Goal: Task Accomplishment & Management: Manage account settings

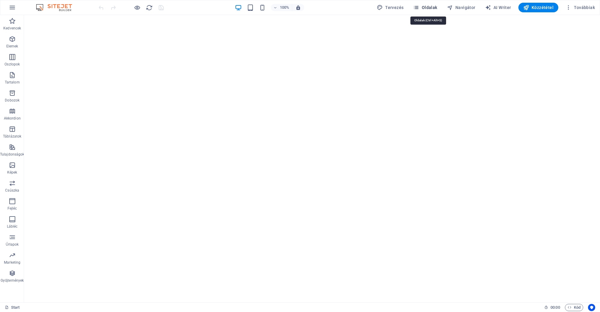
click at [437, 8] on span "Oldalak" at bounding box center [425, 8] width 24 height 6
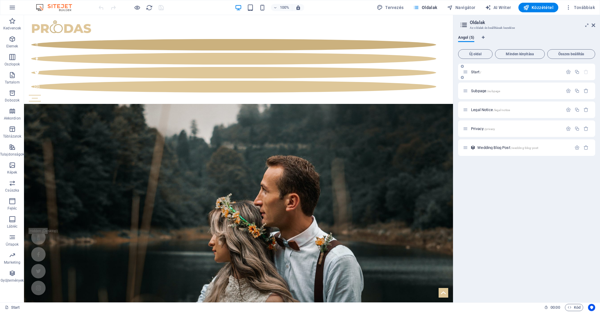
click at [479, 74] on span "Start /" at bounding box center [476, 72] width 10 height 5
click at [565, 71] on button "button" at bounding box center [568, 71] width 9 height 5
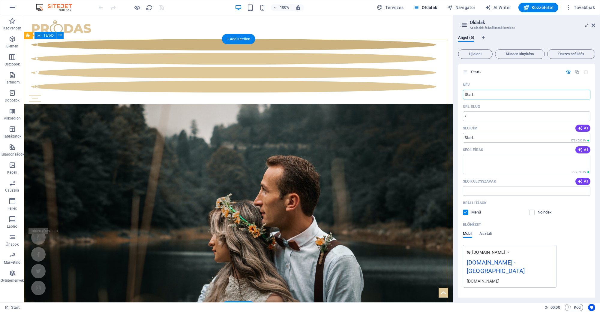
drag, startPoint x: 546, startPoint y: 111, endPoint x: 369, endPoint y: 92, distance: 177.9
type input "Számok"
click at [483, 38] on icon "Nyelv fülek" at bounding box center [483, 38] width 3 height 4
select select "6"
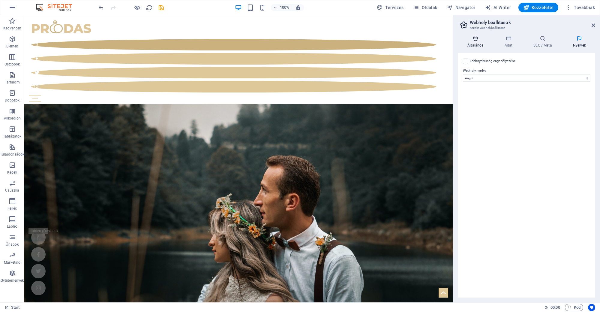
click at [479, 38] on icon at bounding box center [475, 38] width 35 height 6
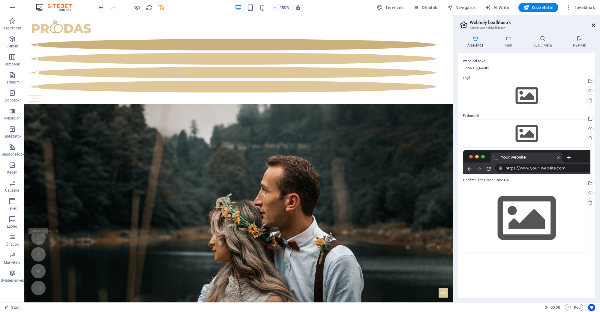
click at [593, 26] on icon at bounding box center [594, 25] width 4 height 5
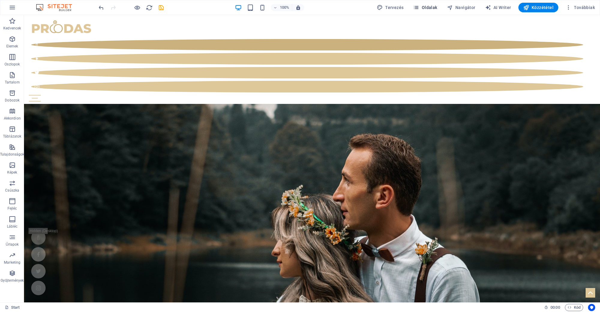
click at [431, 5] on span "Oldalak" at bounding box center [425, 8] width 24 height 6
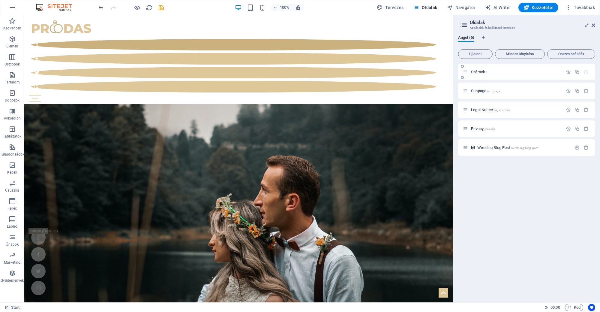
click at [462, 77] on icon at bounding box center [462, 78] width 3 height 4
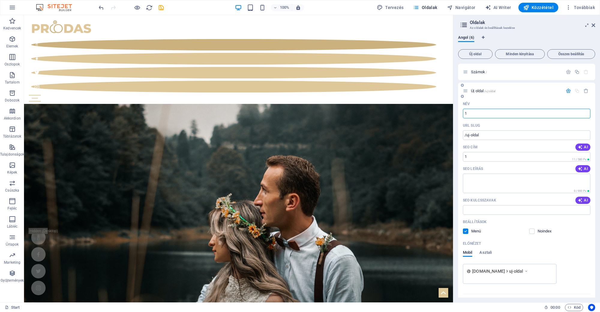
type input "1"
type input "/1"
type input "1"
click at [462, 96] on icon at bounding box center [462, 97] width 3 height 4
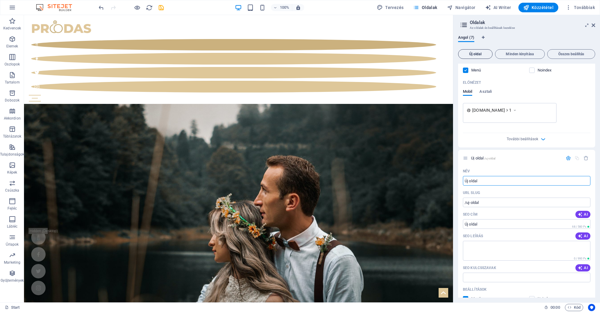
click at [474, 53] on span "Új oldal" at bounding box center [475, 54] width 29 height 4
type input "2"
type input "/2"
type input "2"
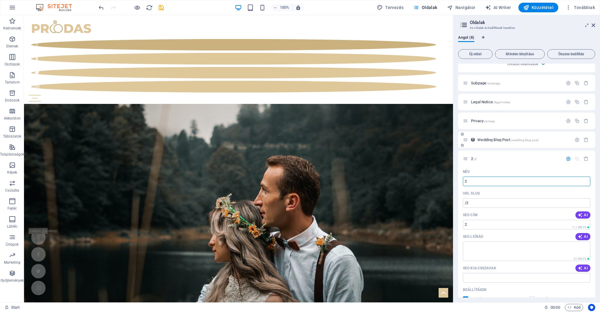
click at [506, 143] on div "Wedding Blog Post /wedding-blog-post" at bounding box center [526, 139] width 137 height 17
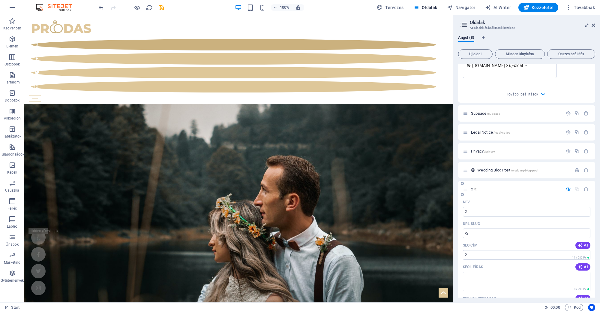
scroll to position [432, 0]
click at [465, 190] on icon at bounding box center [465, 190] width 5 height 5
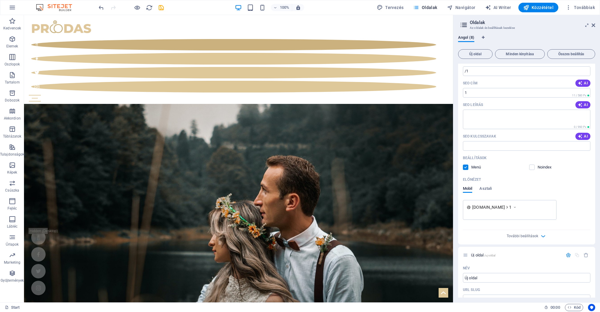
scroll to position [0, 0]
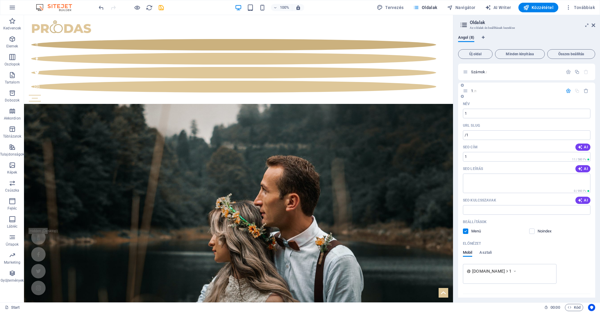
click at [469, 94] on div "1 /1" at bounding box center [513, 90] width 100 height 7
click at [466, 92] on icon at bounding box center [465, 90] width 5 height 5
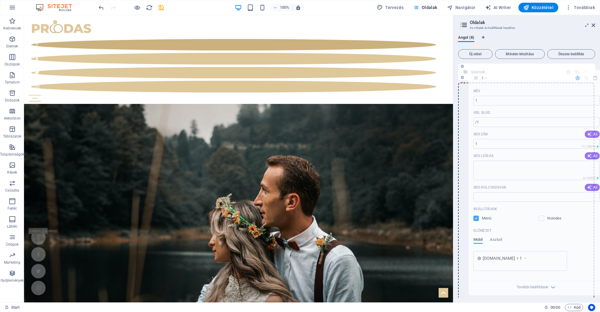
drag, startPoint x: 464, startPoint y: 92, endPoint x: 474, endPoint y: 77, distance: 17.8
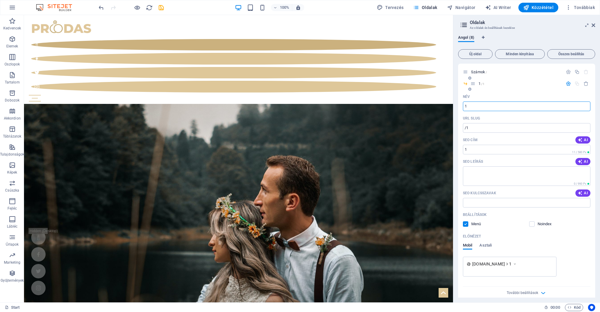
click at [475, 85] on icon at bounding box center [473, 83] width 5 height 5
click at [566, 83] on icon "button" at bounding box center [568, 83] width 5 height 5
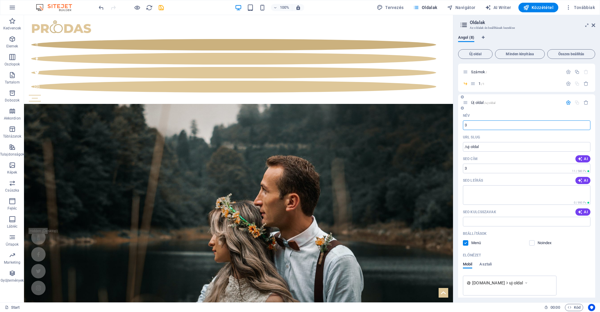
type input "3"
type input "/3"
type input "3"
click at [566, 102] on icon "button" at bounding box center [568, 102] width 5 height 5
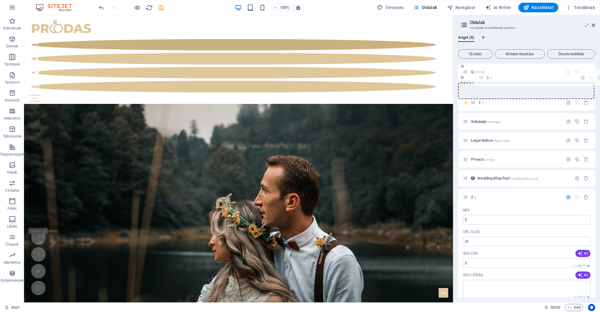
drag, startPoint x: 468, startPoint y: 103, endPoint x: 485, endPoint y: 77, distance: 31.5
click at [485, 77] on div "Számok / 1 /1 3 /3 Subpage /subpage Legal Notice /legal-notice Privacy /privacy…" at bounding box center [526, 230] width 137 height 332
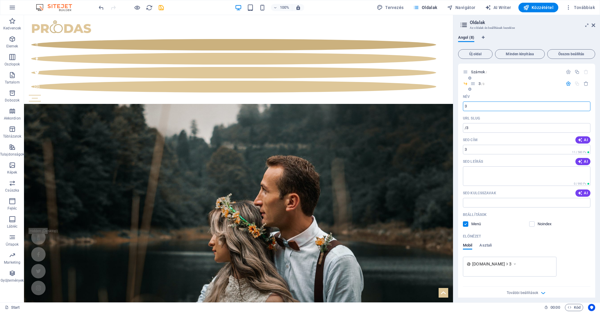
click at [568, 85] on icon "button" at bounding box center [568, 83] width 5 height 5
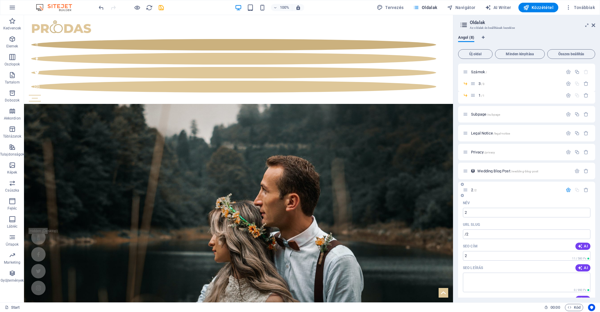
click at [567, 189] on icon "button" at bounding box center [568, 189] width 5 height 5
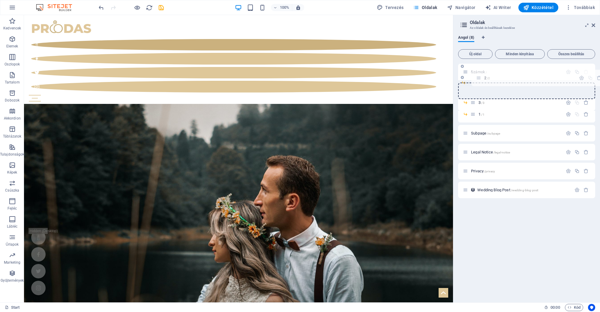
drag, startPoint x: 467, startPoint y: 191, endPoint x: 480, endPoint y: 76, distance: 115.5
click at [480, 76] on div "Számok / 3 /3 1 /1 Subpage /subpage Legal Notice /legal-notice Privacy /privacy…" at bounding box center [526, 122] width 137 height 116
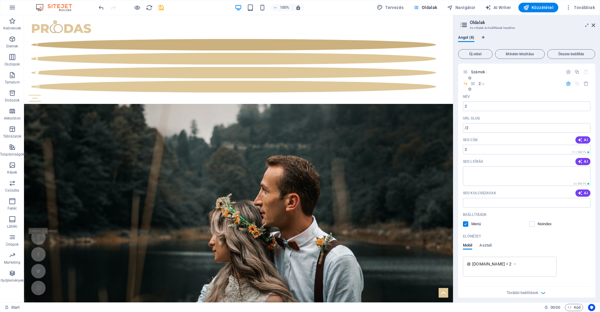
click at [567, 83] on icon "button" at bounding box center [568, 83] width 5 height 5
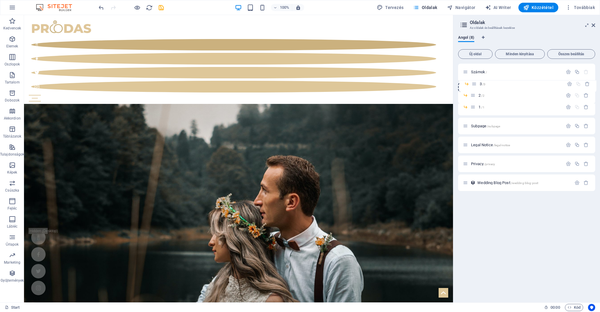
drag, startPoint x: 474, startPoint y: 96, endPoint x: 476, endPoint y: 83, distance: 13.9
click at [476, 83] on div "Számok / 2 /2 3 /3 1 /1 Subpage /subpage Legal Notice /legal-notice Privacy /pr…" at bounding box center [526, 127] width 137 height 127
drag, startPoint x: 474, startPoint y: 107, endPoint x: 477, endPoint y: 82, distance: 25.7
click at [477, 82] on div "Számok / 3 /3 2 /2 1 /1 Subpage /subpage Legal Notice /legal-notice Privacy /pr…" at bounding box center [526, 122] width 137 height 116
drag, startPoint x: 474, startPoint y: 106, endPoint x: 475, endPoint y: 90, distance: 15.9
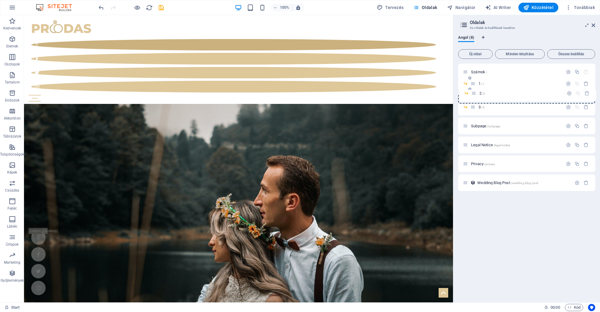
click at [475, 90] on div "Számok / 1 /1 3 /3 2 /2 Subpage /subpage Legal Notice /legal-notice Privacy /pr…" at bounding box center [526, 122] width 137 height 116
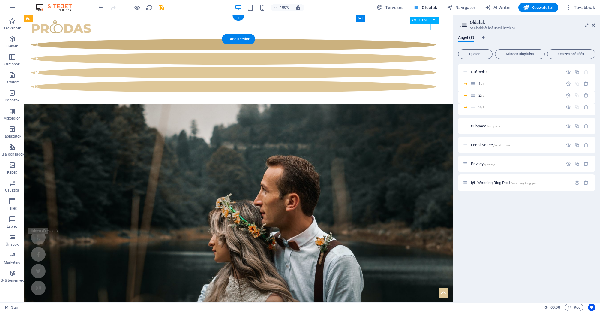
click at [435, 95] on div "Menu" at bounding box center [239, 98] width 420 height 7
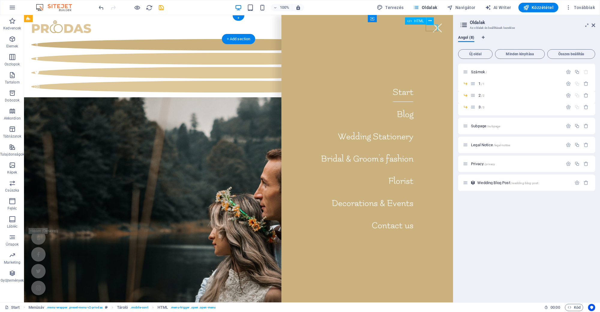
click at [435, 27] on div "Menu" at bounding box center [438, 28] width 12 height 7
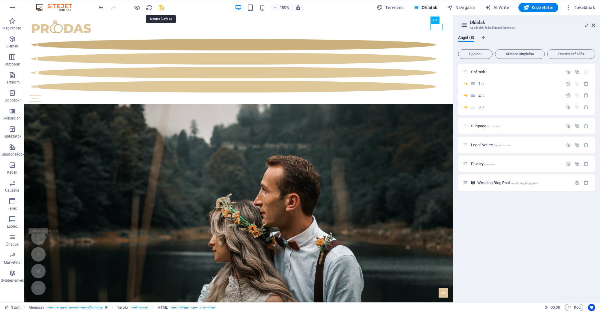
click at [161, 8] on icon "save" at bounding box center [161, 7] width 7 height 7
checkbox input "false"
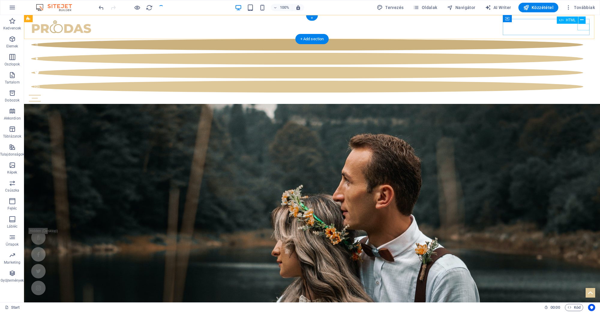
click at [580, 95] on div "Menu" at bounding box center [312, 98] width 567 height 7
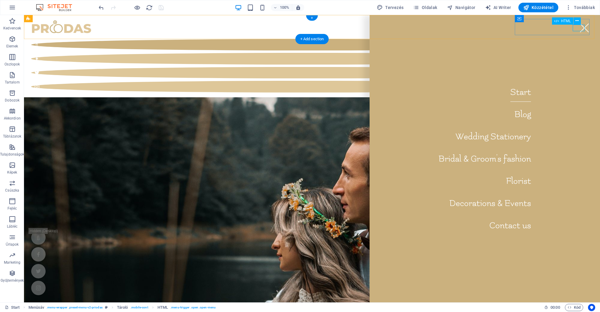
click at [581, 26] on div "Menu" at bounding box center [585, 28] width 12 height 7
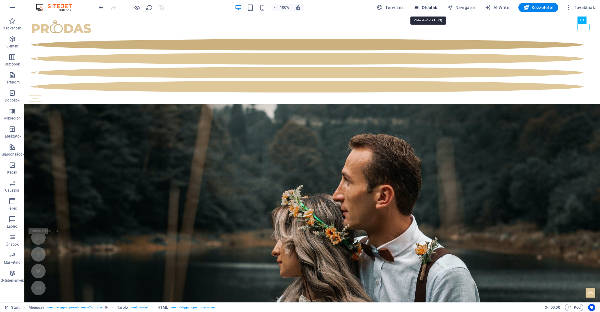
click at [436, 6] on span "Oldalak" at bounding box center [425, 8] width 24 height 6
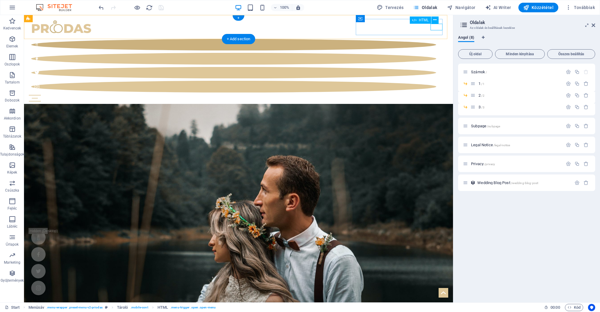
click at [435, 95] on div "Menu" at bounding box center [239, 98] width 420 height 7
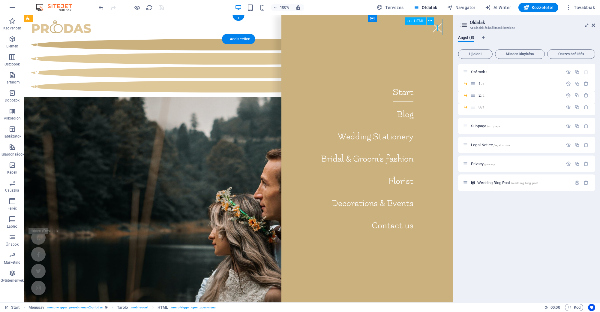
click at [435, 27] on div "Menu" at bounding box center [438, 28] width 12 height 7
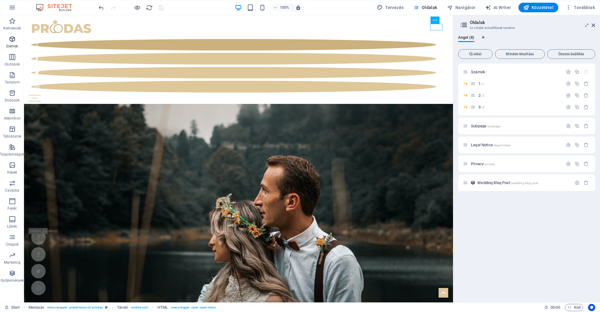
click at [13, 44] on span "Elemek" at bounding box center [12, 42] width 24 height 14
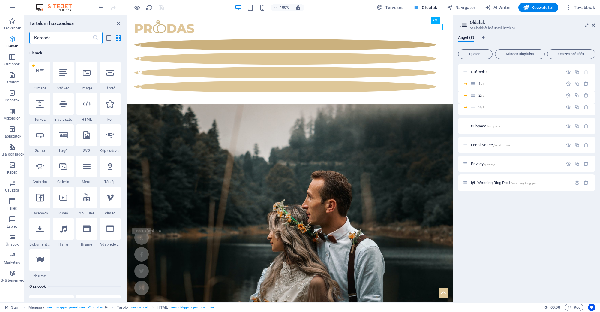
scroll to position [64, 0]
click at [144, 19] on span "Menüsáv" at bounding box center [143, 19] width 15 height 4
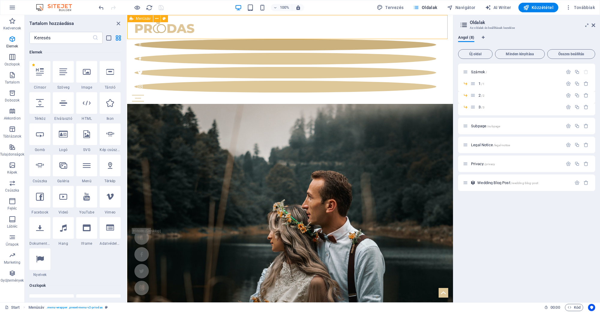
click at [144, 19] on span "Menüsáv" at bounding box center [143, 19] width 15 height 4
select select "header"
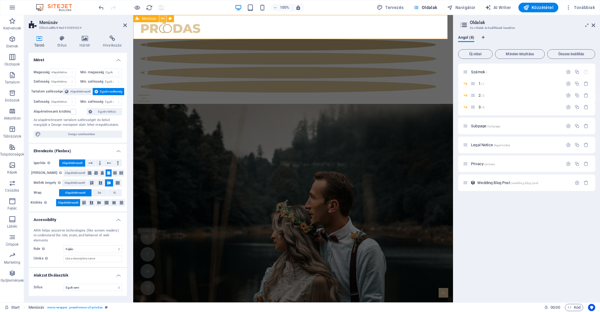
click at [162, 18] on icon at bounding box center [162, 19] width 3 height 6
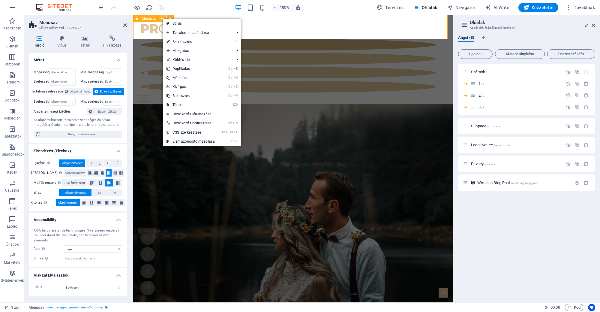
click at [162, 18] on icon at bounding box center [162, 19] width 3 height 6
click at [14, 200] on icon "button" at bounding box center [12, 200] width 7 height 7
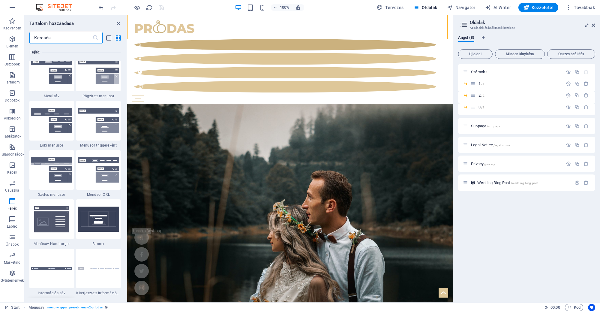
scroll to position [3651, 0]
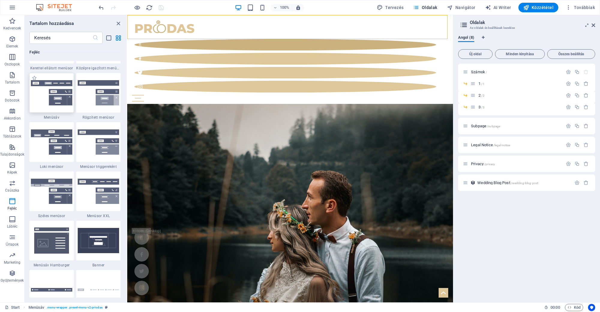
click at [47, 104] on img at bounding box center [51, 92] width 41 height 25
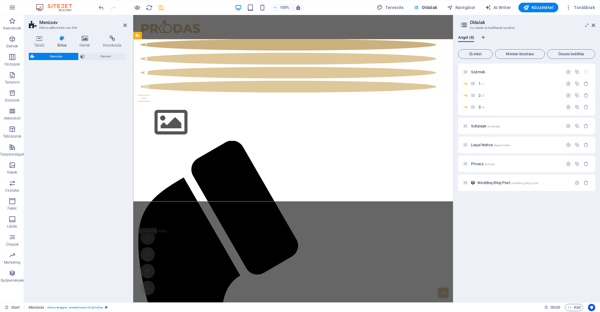
select select "rem"
select select "preset-menu-v2-default"
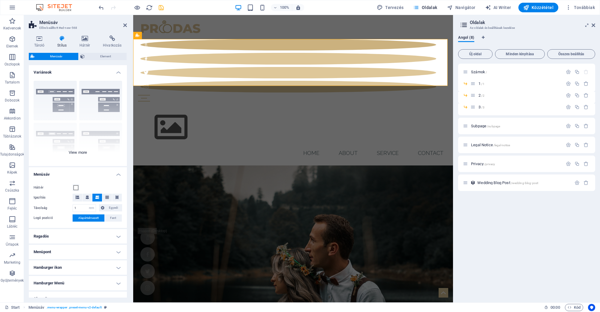
click at [104, 112] on div "Keret Középre igazított Alapértelmezett Rögzített [PERSON_NAME] Trigger Széles …" at bounding box center [78, 121] width 98 height 90
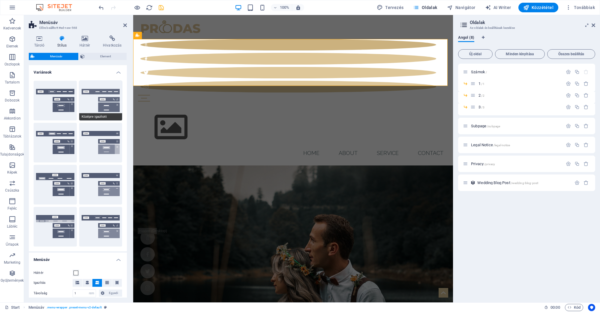
click at [107, 107] on button "Középre igazított" at bounding box center [100, 101] width 43 height 40
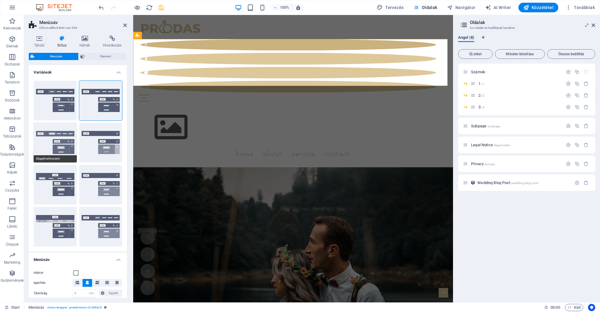
click at [65, 140] on button "Alapértelmezett" at bounding box center [55, 143] width 43 height 40
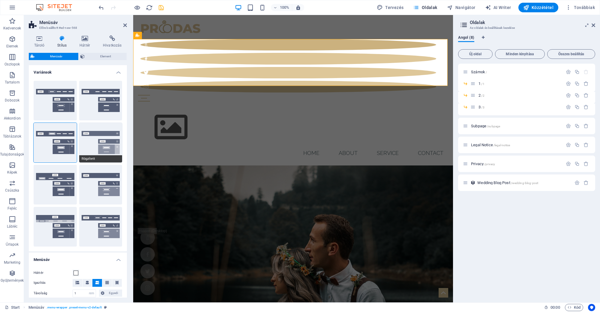
click at [118, 135] on button "Rögzített" at bounding box center [100, 143] width 43 height 40
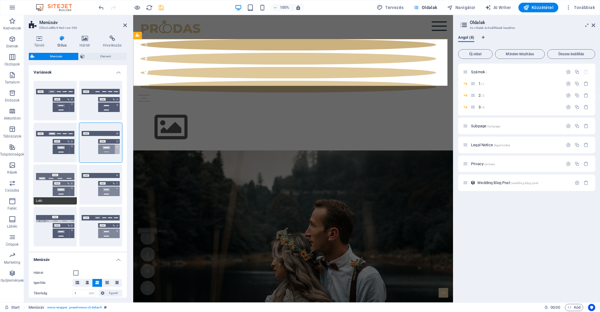
click at [49, 190] on button "Loki" at bounding box center [55, 185] width 43 height 40
type input "0"
select select "DISABLED_OPTION_VALUE"
type input "2"
type input "1"
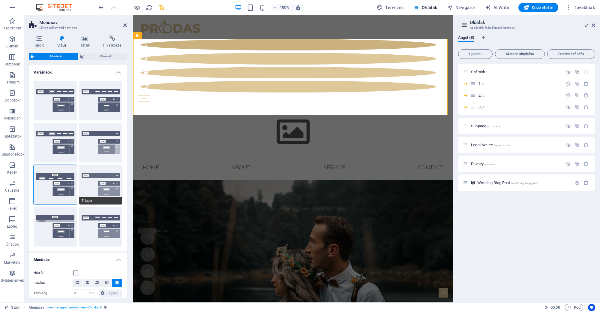
click at [100, 181] on button "Trigger" at bounding box center [100, 185] width 43 height 40
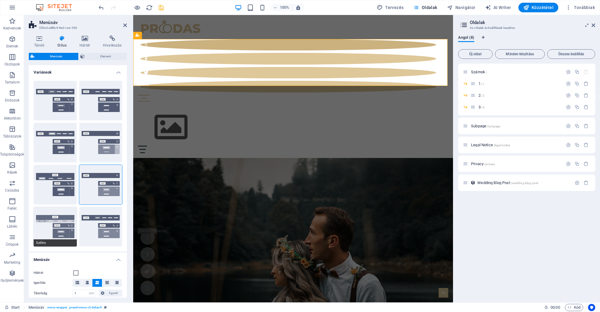
click at [53, 229] on button "Széles" at bounding box center [55, 227] width 43 height 40
type input "0"
type input "2"
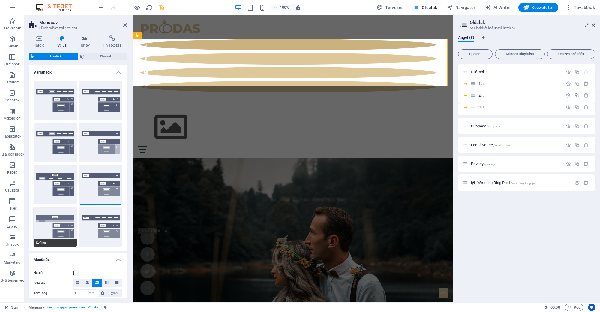
type input "2"
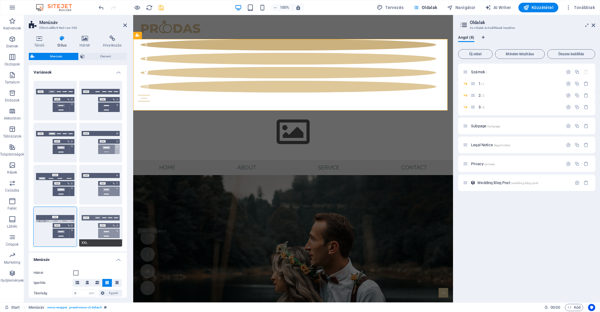
click at [96, 224] on button "XXL" at bounding box center [100, 227] width 43 height 40
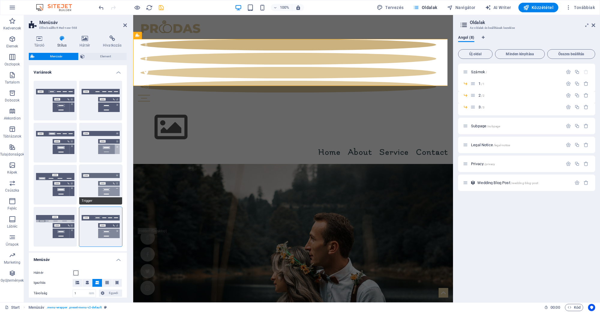
click at [105, 191] on button "Trigger" at bounding box center [100, 185] width 43 height 40
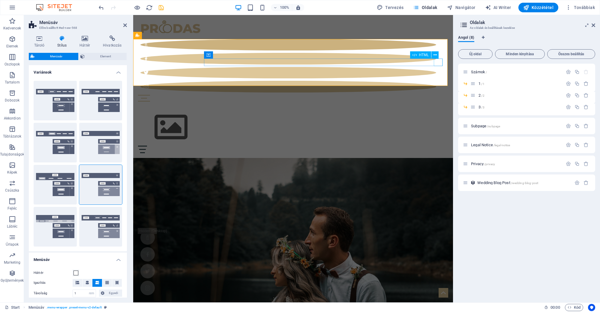
click at [440, 146] on div "Menu" at bounding box center [293, 150] width 310 height 8
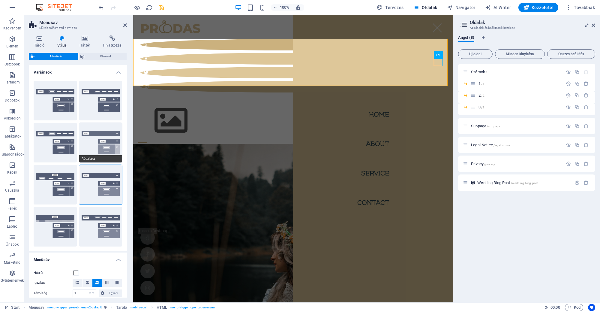
click at [100, 150] on button "Rögzített" at bounding box center [100, 143] width 43 height 40
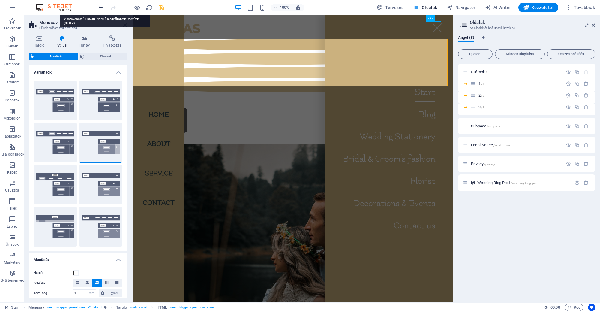
click at [101, 7] on icon "undo" at bounding box center [101, 7] width 7 height 7
type input "0"
type input "2"
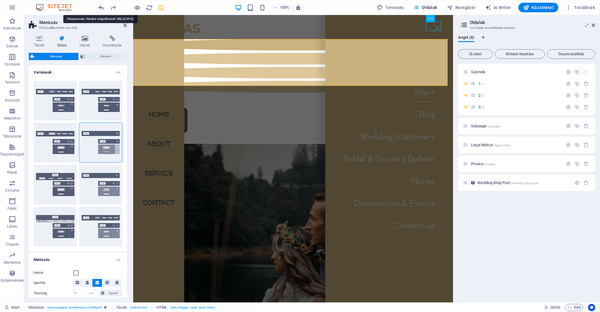
type input "2"
click at [101, 7] on icon "undo" at bounding box center [101, 7] width 7 height 7
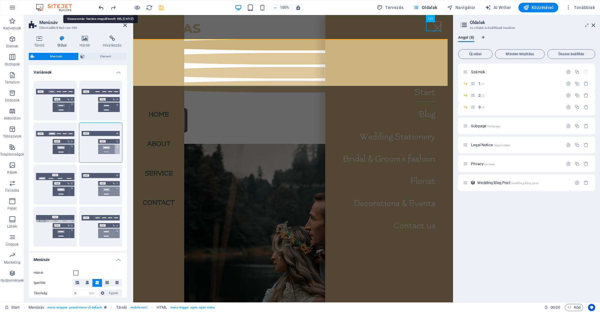
click at [101, 7] on icon "undo" at bounding box center [101, 7] width 7 height 7
type input "0"
select select "DISABLED_OPTION_VALUE"
type input "1"
type input "2"
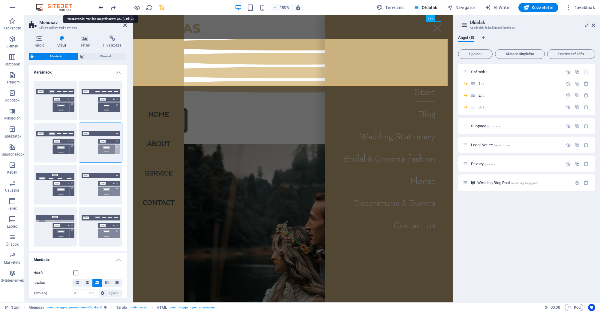
type input "1"
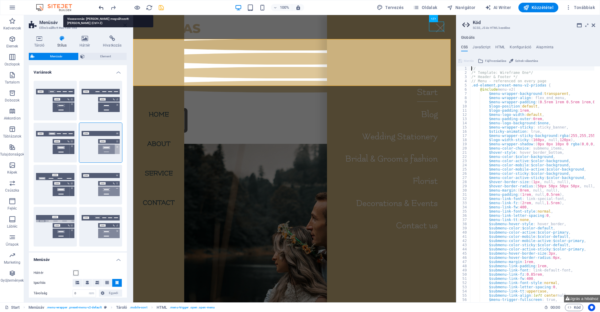
click at [101, 7] on icon "undo" at bounding box center [101, 7] width 7 height 7
type input "1"
click at [101, 7] on icon "undo" at bounding box center [101, 7] width 7 height 7
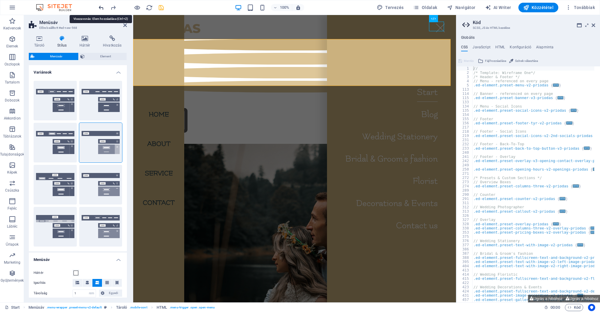
click at [101, 7] on icon "undo" at bounding box center [101, 7] width 7 height 7
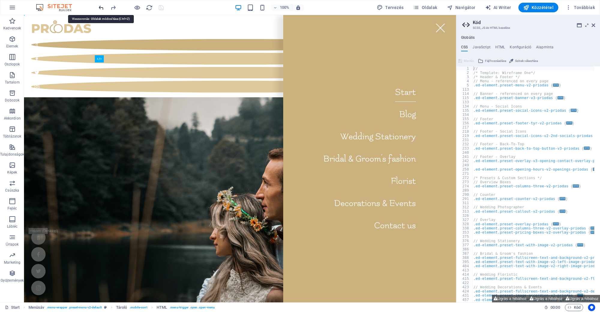
click at [101, 7] on icon "undo" at bounding box center [101, 7] width 7 height 7
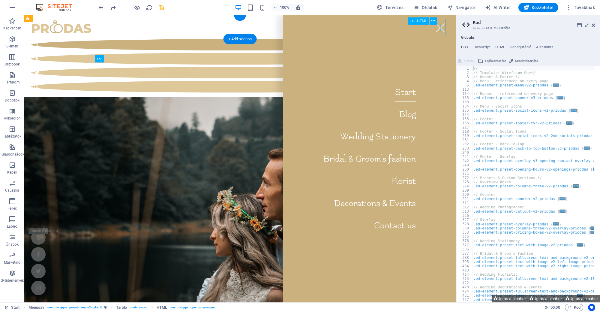
click at [435, 29] on div "Menu" at bounding box center [441, 28] width 12 height 7
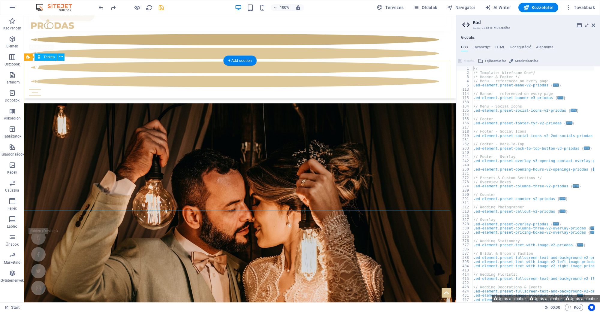
scroll to position [3151, 0]
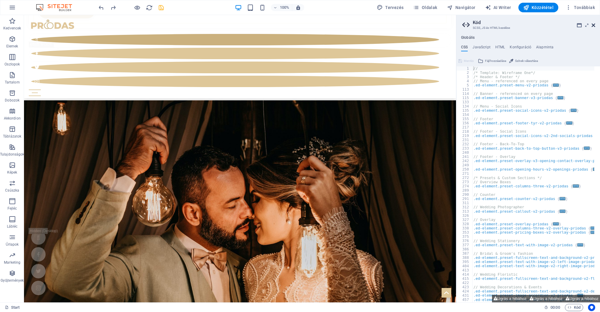
click at [594, 23] on icon at bounding box center [594, 25] width 4 height 5
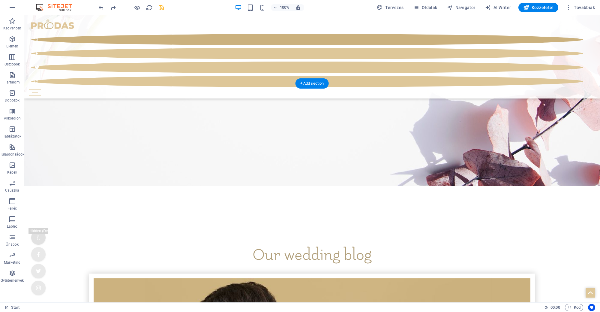
scroll to position [2246, 0]
